Goal: Navigation & Orientation: Go to known website

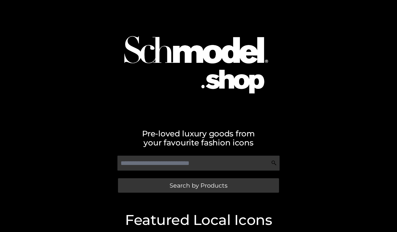
click at [36, 23] on div "Pre-loved luxury goods from your favourite fashion icons Search by Products" at bounding box center [198, 100] width 397 height 201
